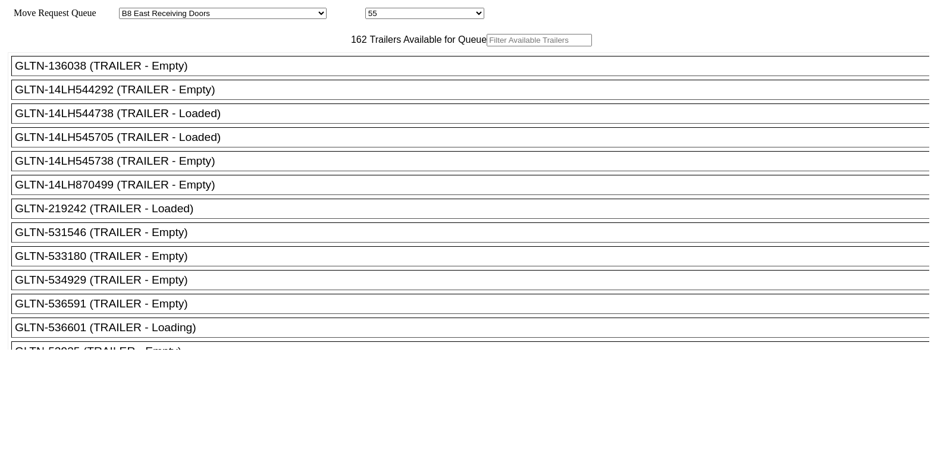
select select "536"
select select "8223"
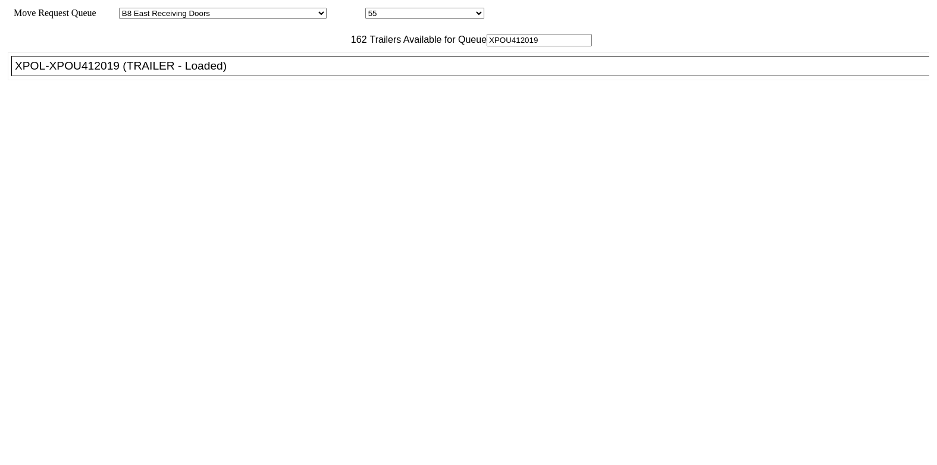
type input "XPOU412019"
click at [253, 73] on div "XPOL-XPOU412019 (TRAILER - Loaded)" at bounding box center [475, 65] width 921 height 13
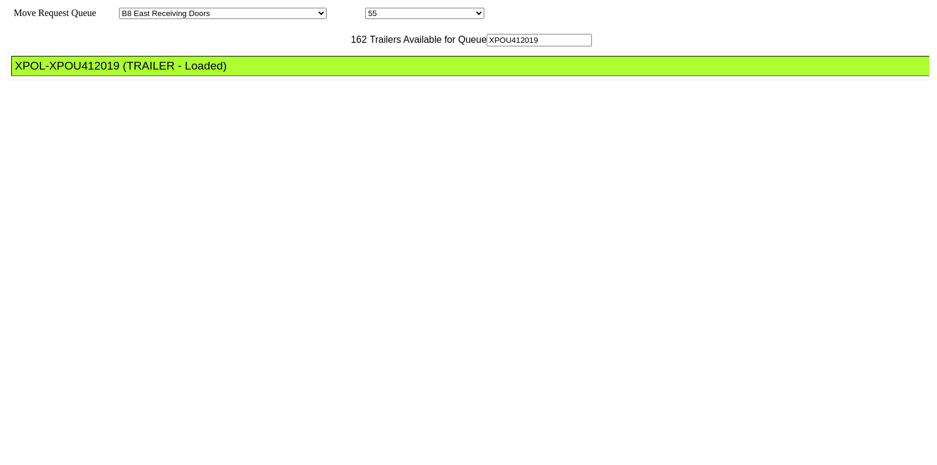
click at [253, 73] on div "XPOL-XPOU412019 (TRAILER - Loaded)" at bounding box center [475, 65] width 921 height 13
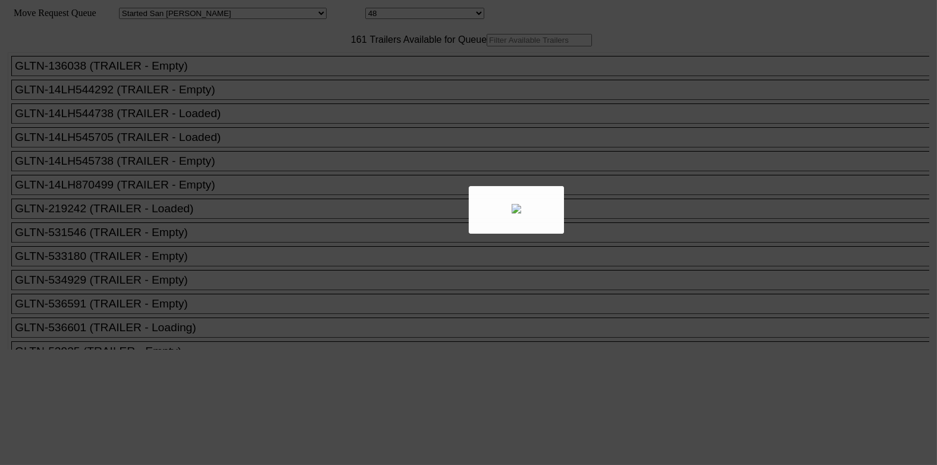
drag, startPoint x: 342, startPoint y: 71, endPoint x: 334, endPoint y: 70, distance: 7.8
click at [337, 70] on div at bounding box center [468, 232] width 937 height 465
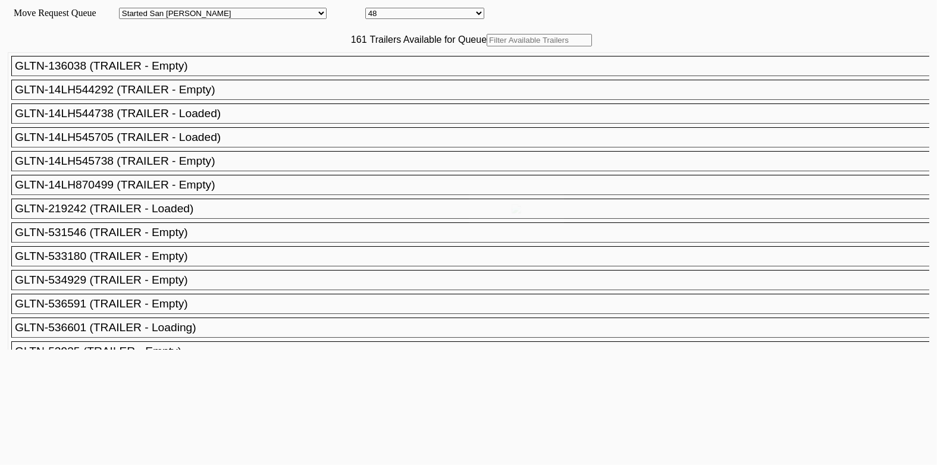
click at [287, 67] on div at bounding box center [468, 232] width 937 height 465
click at [487, 46] on input "text" at bounding box center [539, 40] width 105 height 12
paste input "XPOU421969"
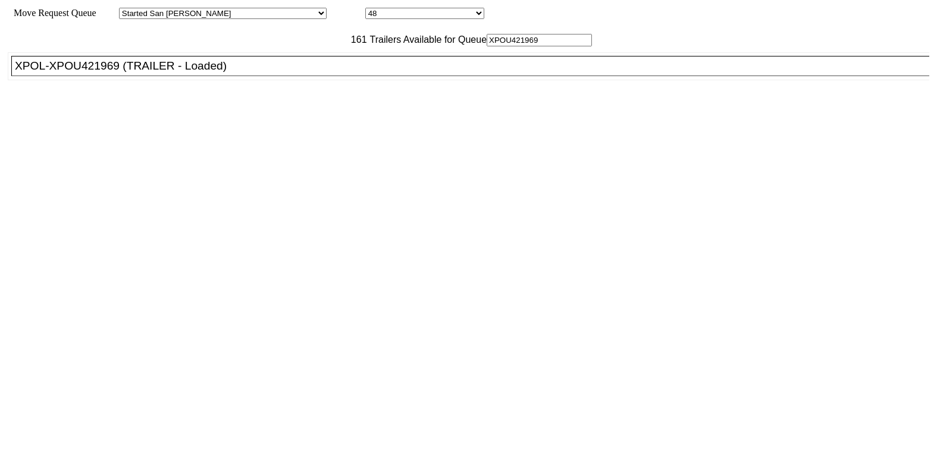
type input "XPOU421969"
click at [269, 73] on div "XPOL-XPOU421969 (TRAILER - Loaded)" at bounding box center [475, 65] width 921 height 13
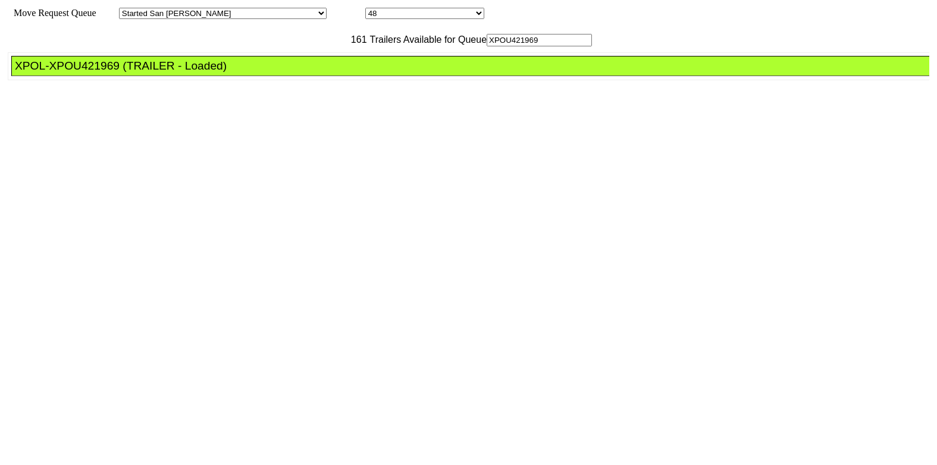
click at [269, 73] on div "XPOL-XPOU421969 (TRAILER - Loaded)" at bounding box center [475, 65] width 921 height 13
